Goal: Transaction & Acquisition: Download file/media

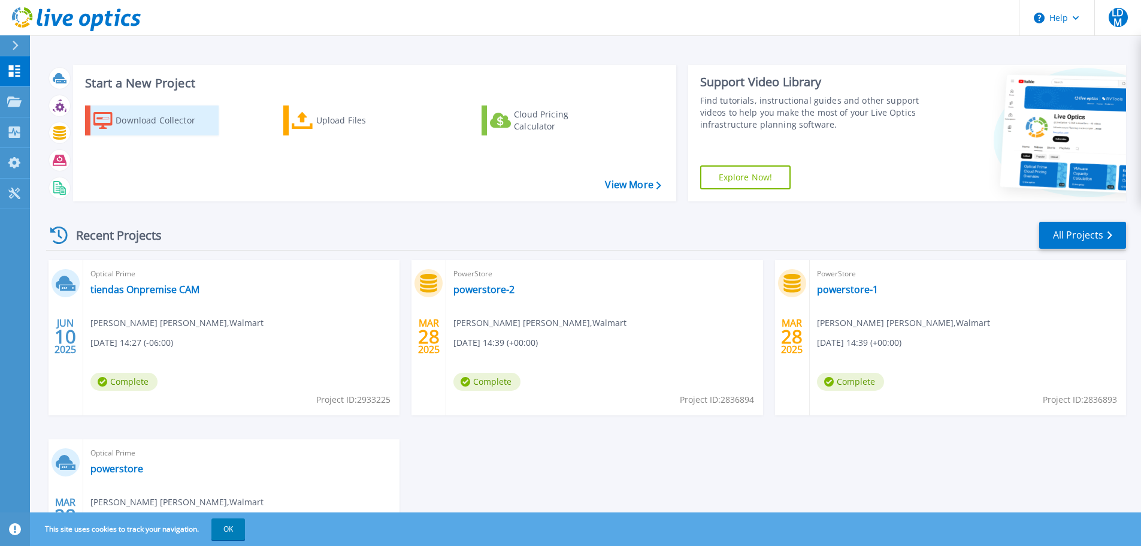
click at [142, 125] on div "Download Collector" at bounding box center [164, 120] width 96 height 24
